Goal: Navigation & Orientation: Find specific page/section

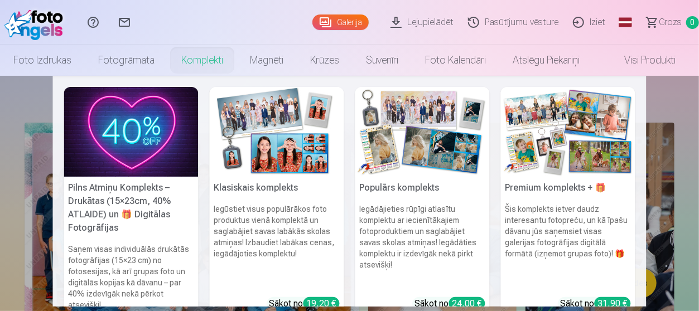
click at [194, 64] on link "Komplekti" at bounding box center [202, 60] width 69 height 31
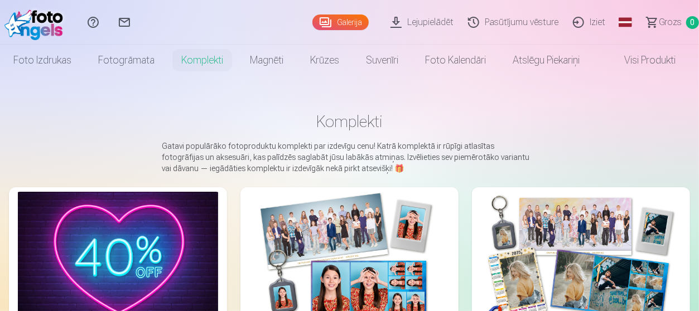
drag, startPoint x: 194, startPoint y: 64, endPoint x: 220, endPoint y: -42, distance: 109.3
drag, startPoint x: 220, startPoint y: -42, endPoint x: 186, endPoint y: 152, distance: 197.1
click at [186, 152] on p "Gatavi populārāko fotoproduktu komplekti par izdevīgu cenu! Katrā komplektā ir …" at bounding box center [349, 157] width 375 height 33
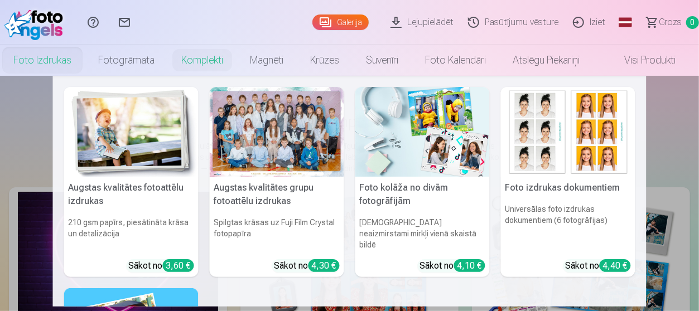
click at [49, 56] on link "Foto izdrukas" at bounding box center [42, 60] width 85 height 31
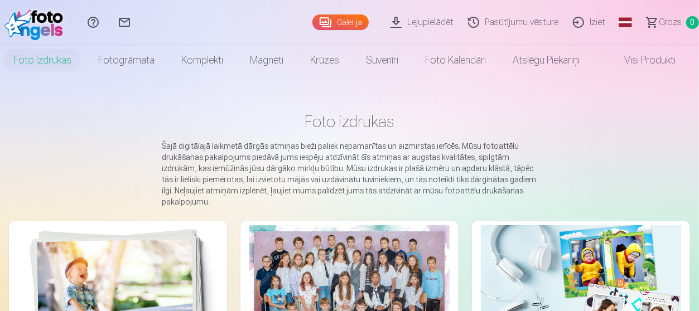
drag, startPoint x: 698, startPoint y: 76, endPoint x: 700, endPoint y: 107, distance: 30.2
click at [698, 107] on html "Palīdzības centrs Sazinies ar mums Galerija Lejupielādēt Pasūtījumu vēsture Izi…" at bounding box center [349, 155] width 699 height 311
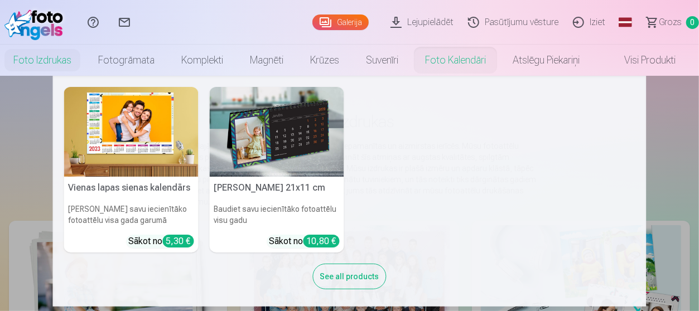
click at [450, 50] on link "Foto kalendāri" at bounding box center [456, 60] width 88 height 31
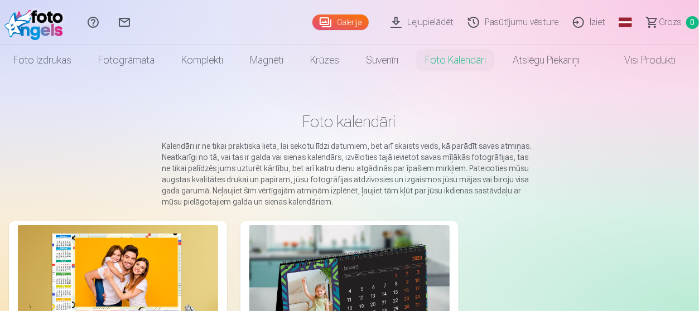
click at [619, 132] on main "Foto kalendāri Kalendāri ir ne tikai praktiska lieta, lai sekotu līdzi datumiem…" at bounding box center [349, 275] width 681 height 399
